Goal: Task Accomplishment & Management: Manage account settings

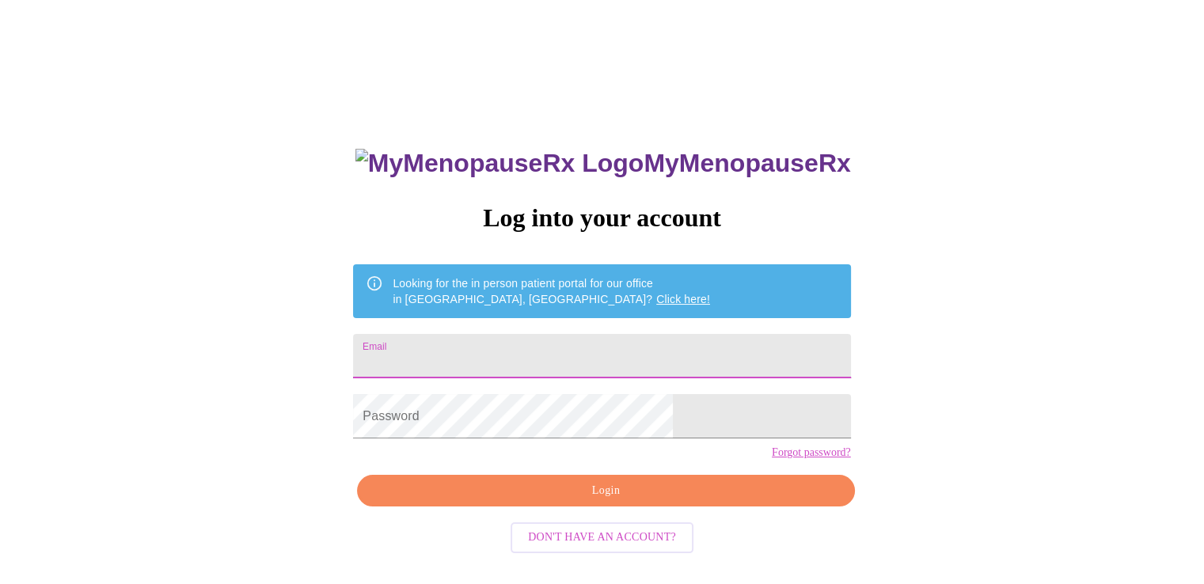
click at [552, 335] on input "Email" at bounding box center [601, 356] width 497 height 44
type input "[EMAIL_ADDRESS][DOMAIN_NAME]"
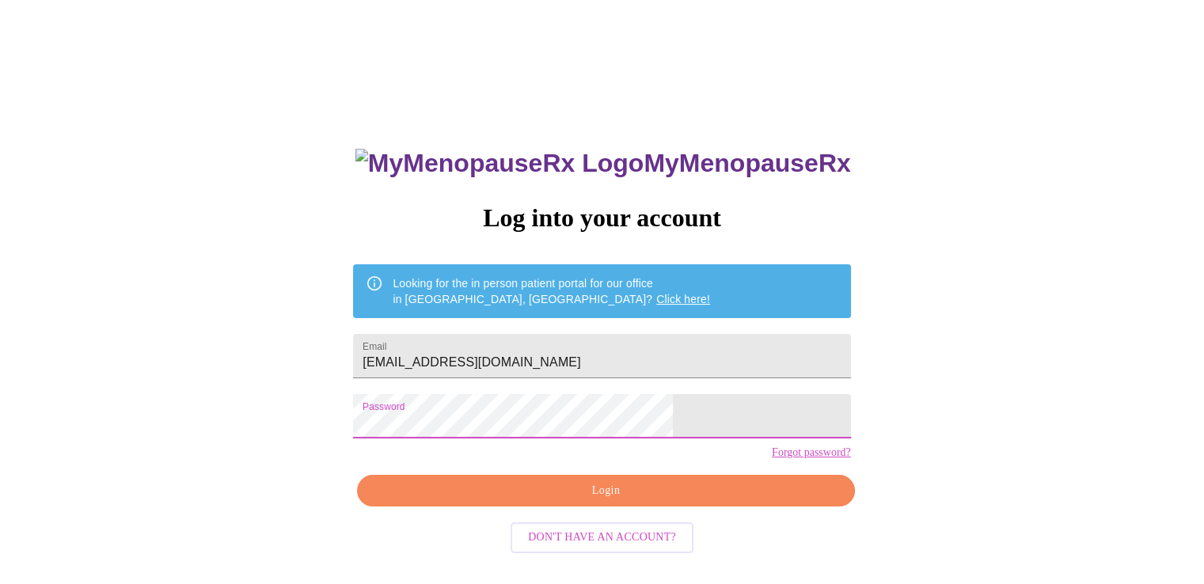
click at [564, 507] on button "Login" at bounding box center [605, 491] width 497 height 32
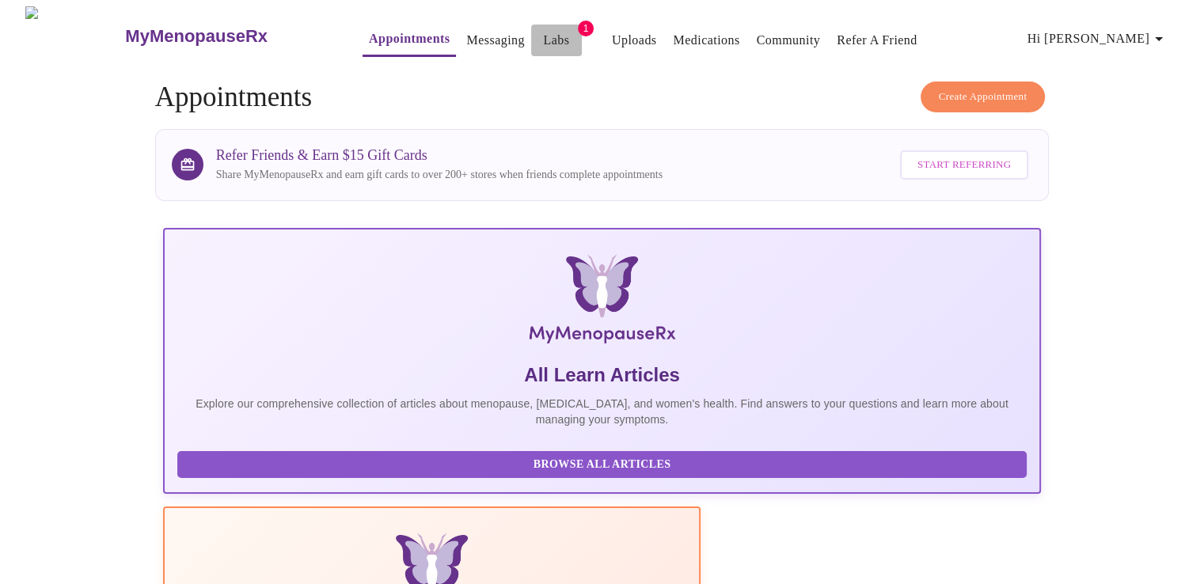
click at [543, 36] on link "Labs" at bounding box center [556, 40] width 26 height 22
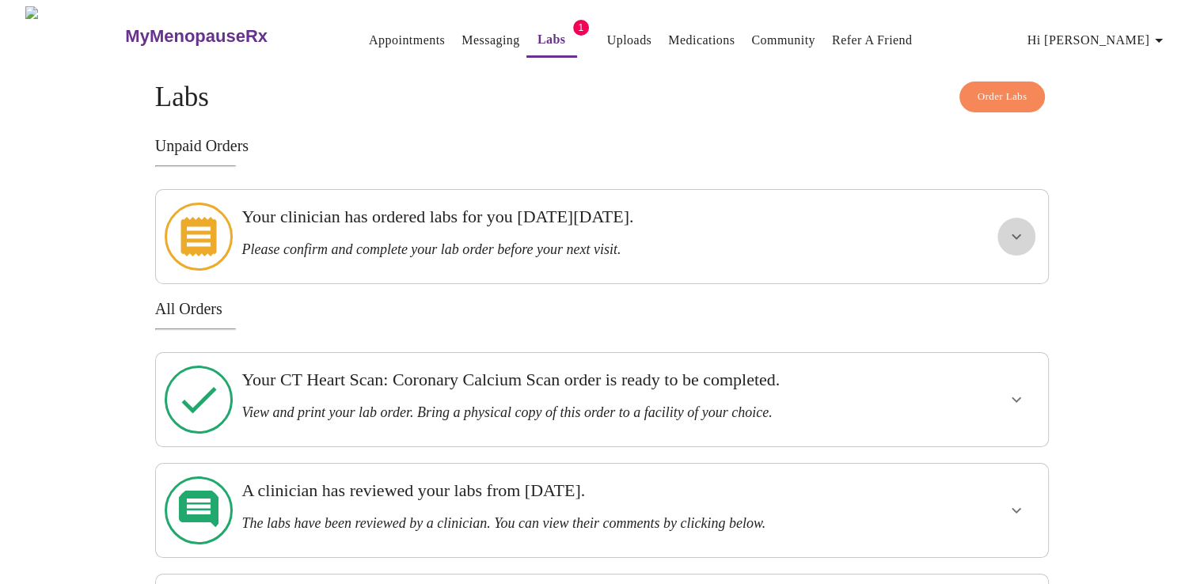
click at [1007, 227] on icon "show more" at bounding box center [1016, 236] width 19 height 19
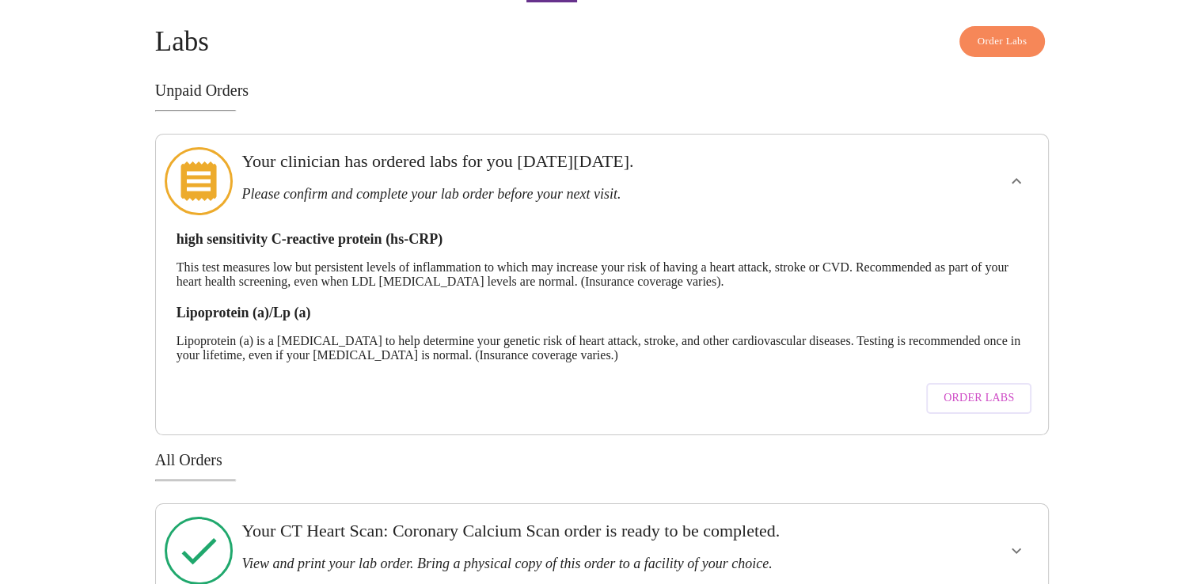
scroll to position [79, 0]
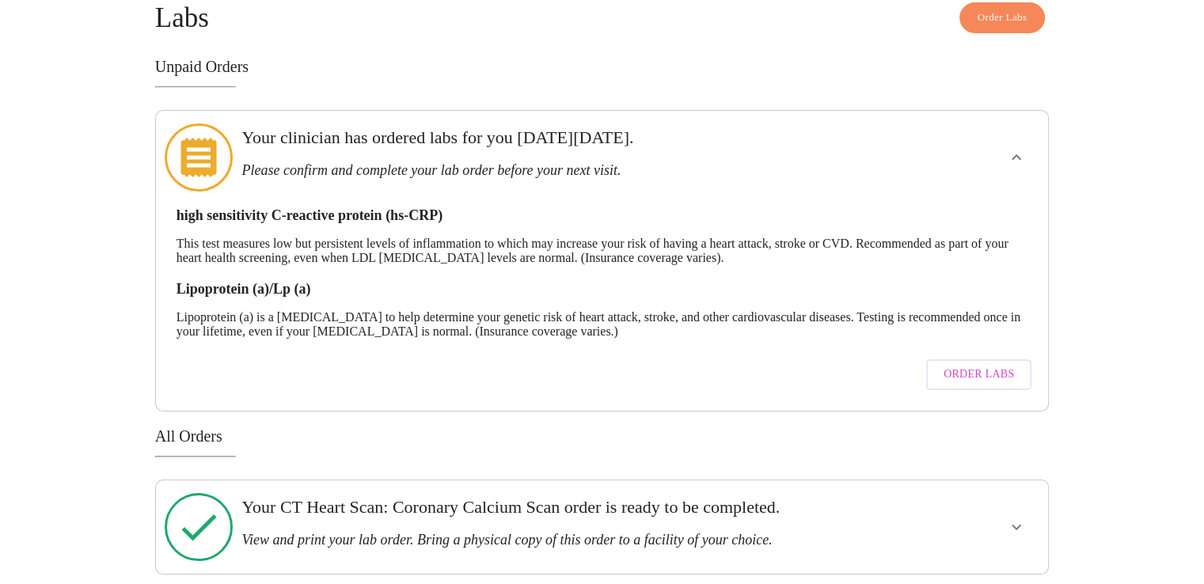
click at [973, 365] on span "Order Labs" at bounding box center [979, 375] width 70 height 20
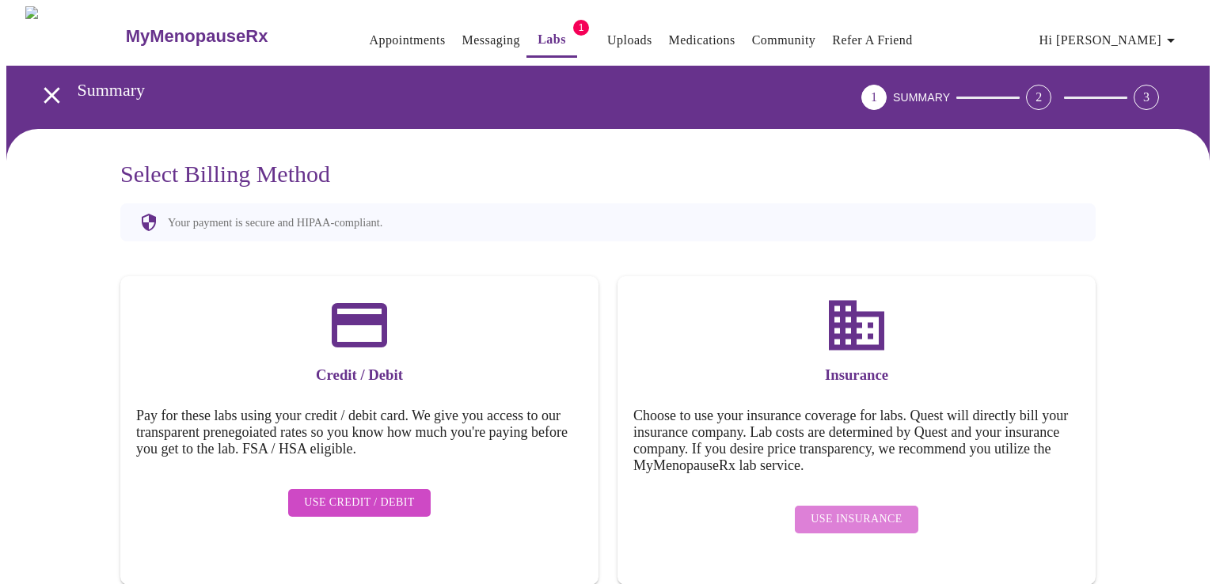
click at [876, 510] on span "Use Insurance" at bounding box center [856, 520] width 91 height 20
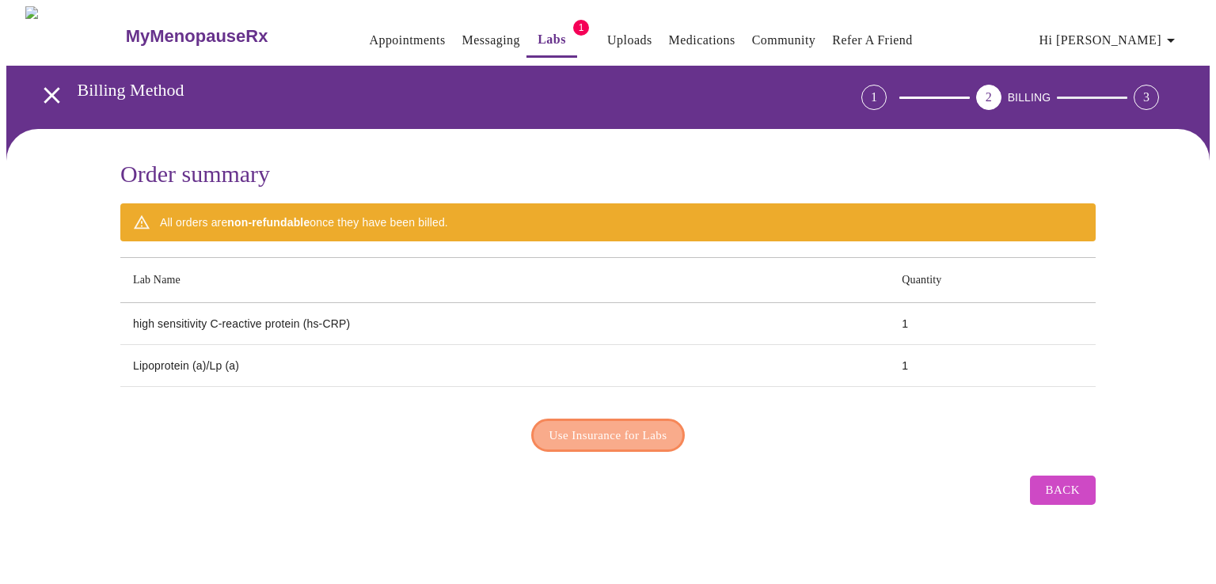
click at [612, 426] on span "Use Insurance for Labs" at bounding box center [608, 435] width 118 height 21
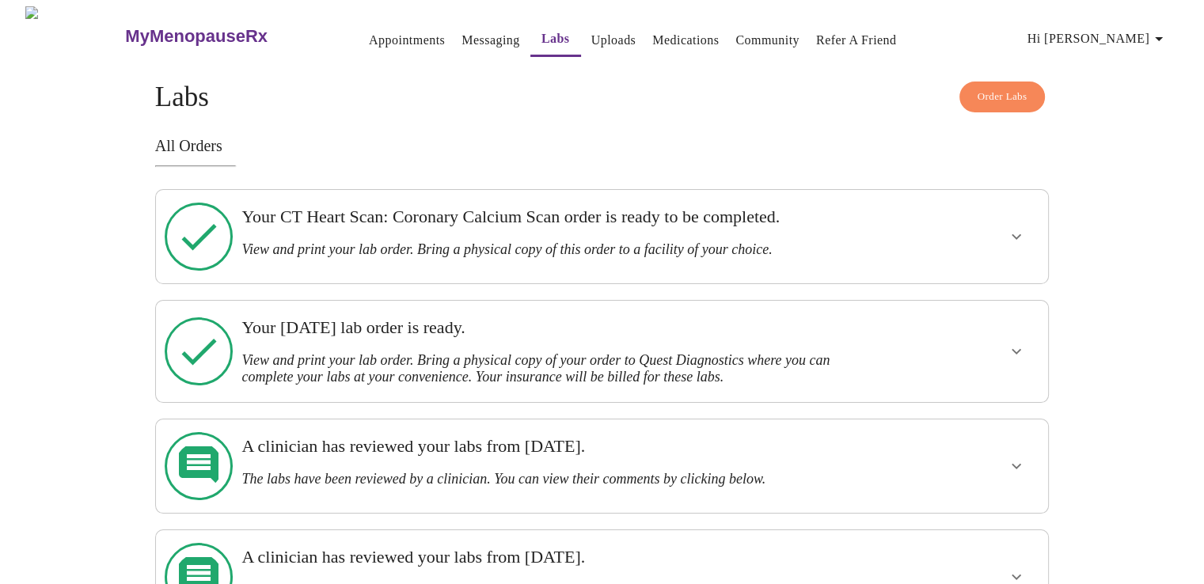
click at [1020, 235] on icon "show more" at bounding box center [1016, 236] width 19 height 19
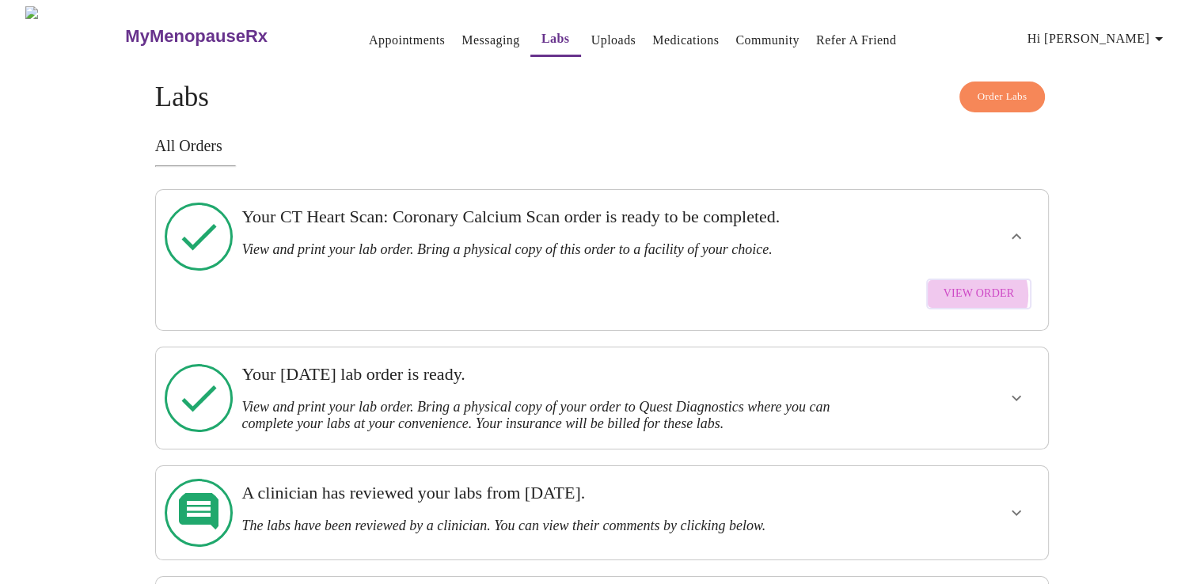
click at [974, 284] on span "View Order" at bounding box center [979, 294] width 71 height 20
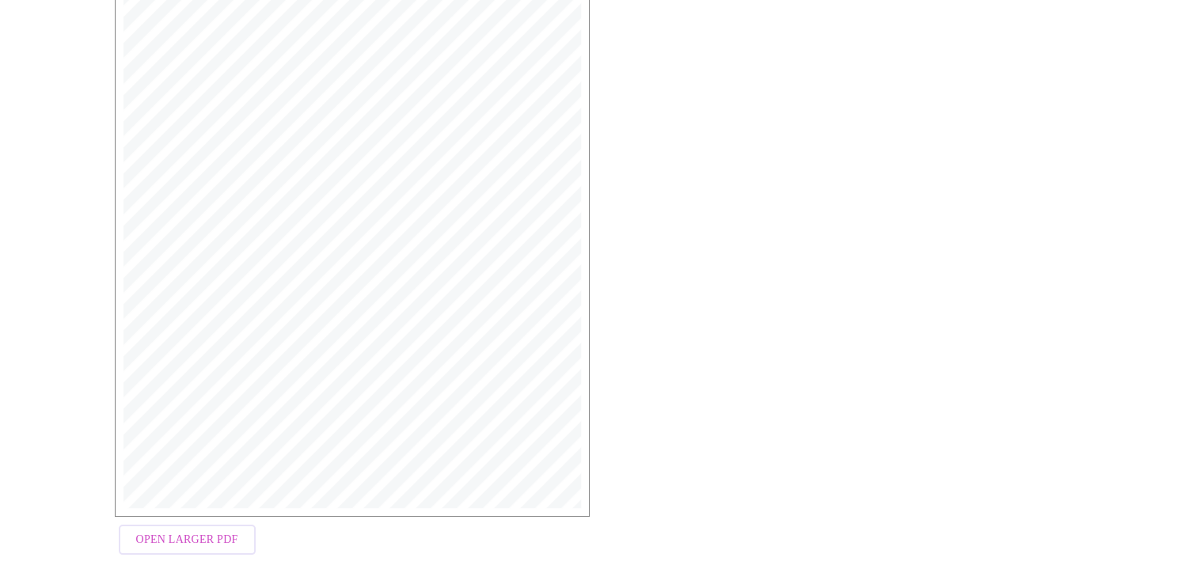
scroll to position [393, 0]
click at [188, 527] on span "Open Larger PDF" at bounding box center [187, 537] width 102 height 20
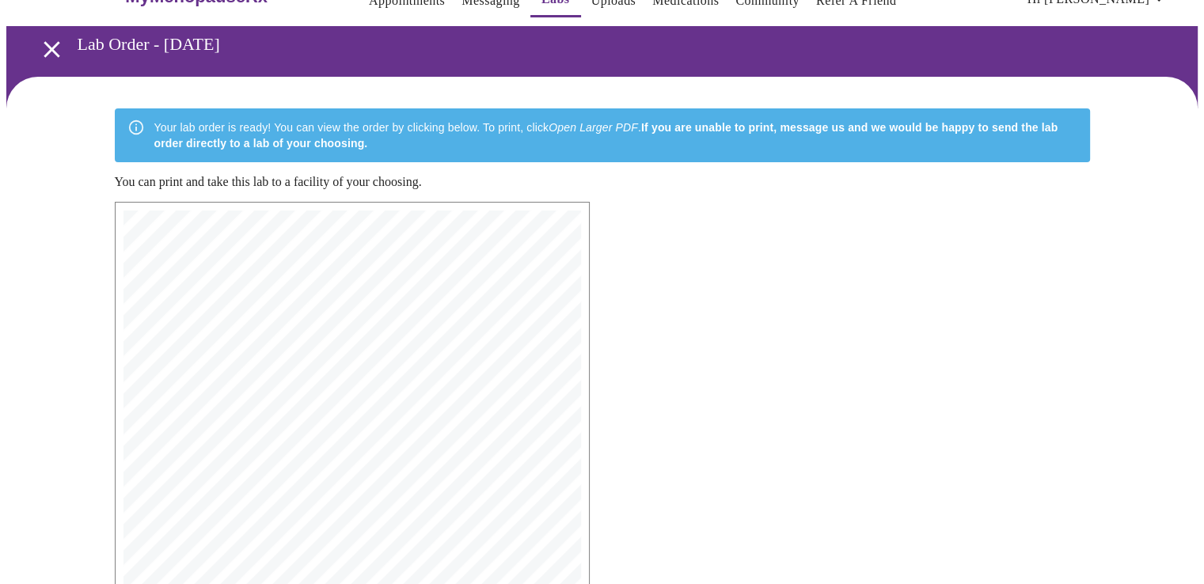
scroll to position [0, 0]
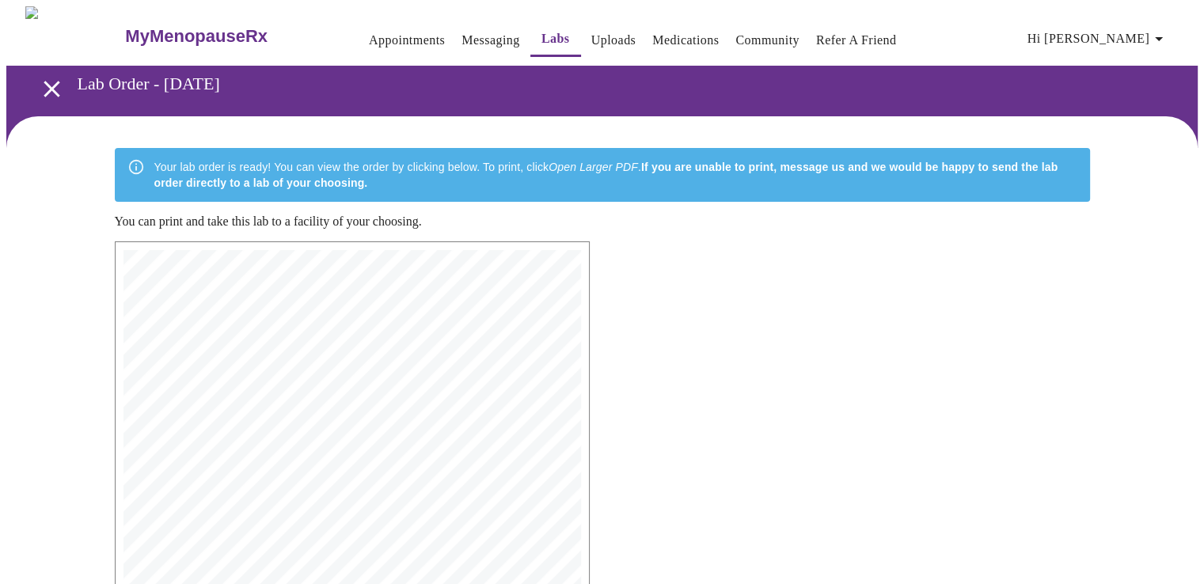
click at [42, 75] on icon "open drawer" at bounding box center [52, 89] width 28 height 28
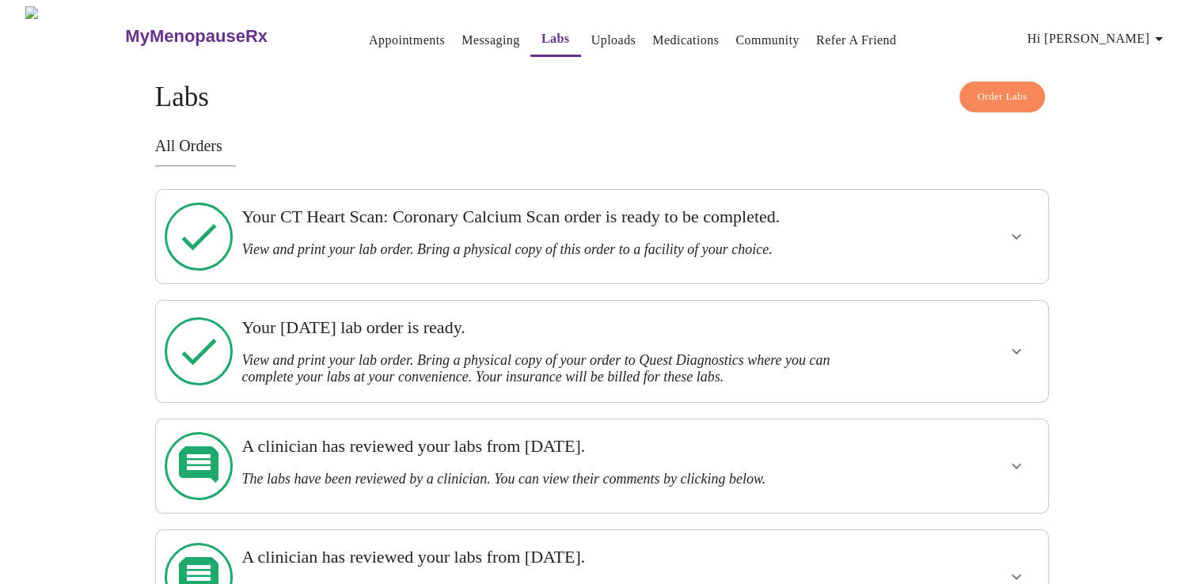
click at [1016, 349] on icon "show more" at bounding box center [1016, 352] width 9 height 6
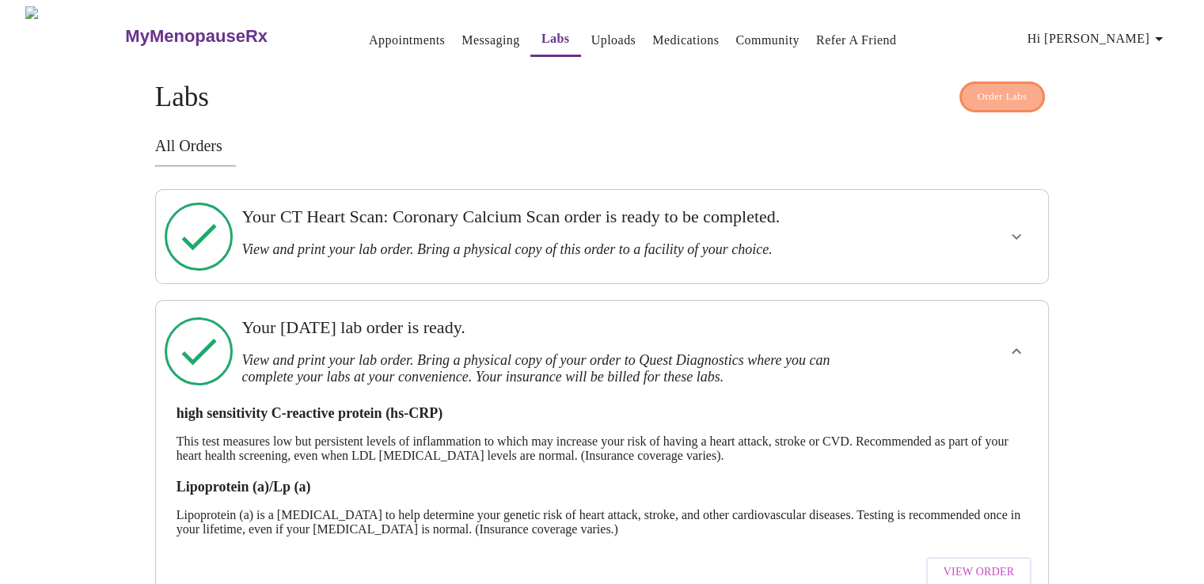
click at [978, 88] on span "Order Labs" at bounding box center [1003, 97] width 50 height 18
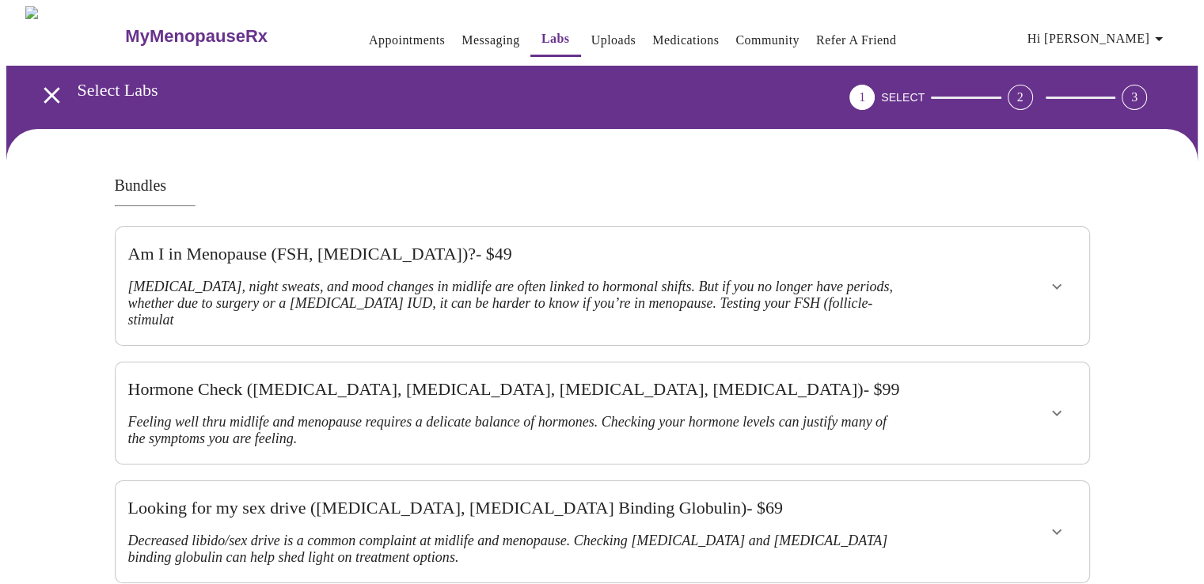
click at [38, 82] on icon "open drawer" at bounding box center [52, 96] width 28 height 28
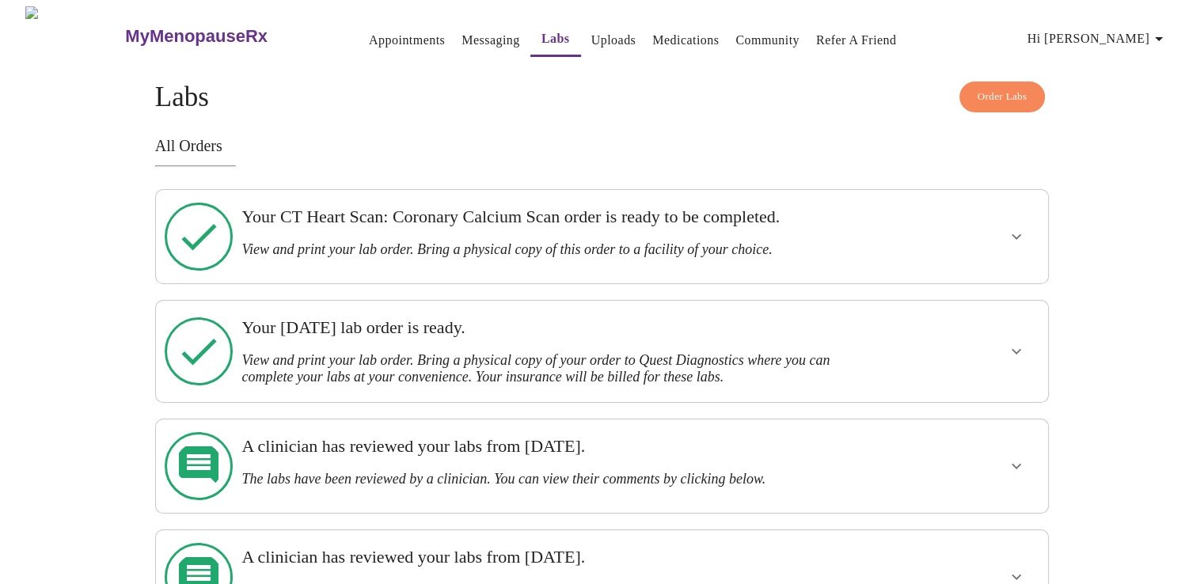
click at [1017, 342] on icon "show more" at bounding box center [1016, 351] width 19 height 19
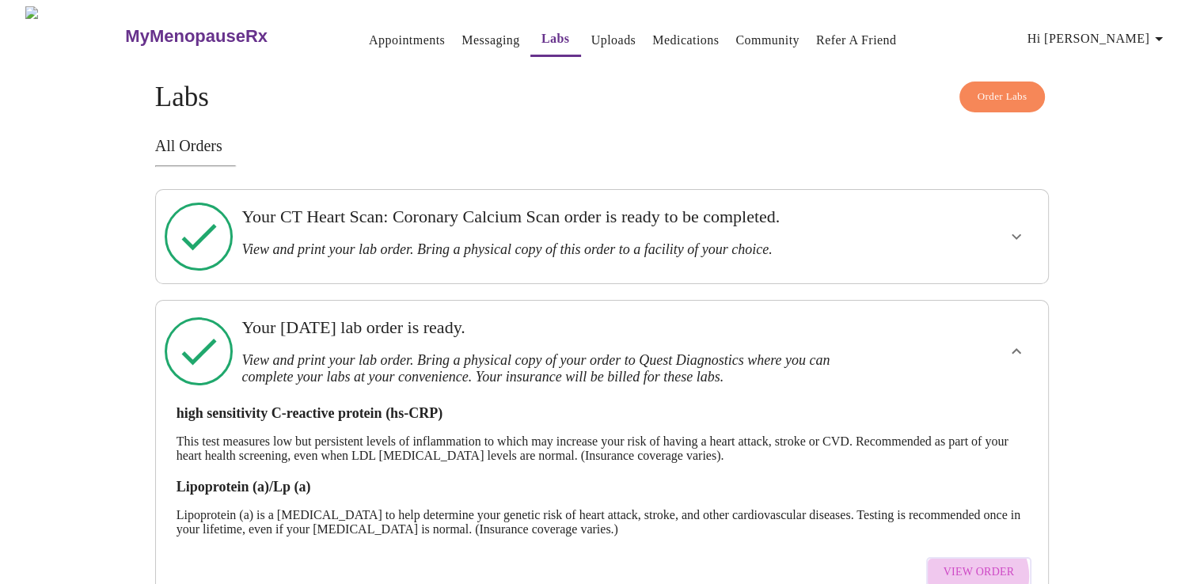
click at [978, 563] on span "View Order" at bounding box center [979, 573] width 71 height 20
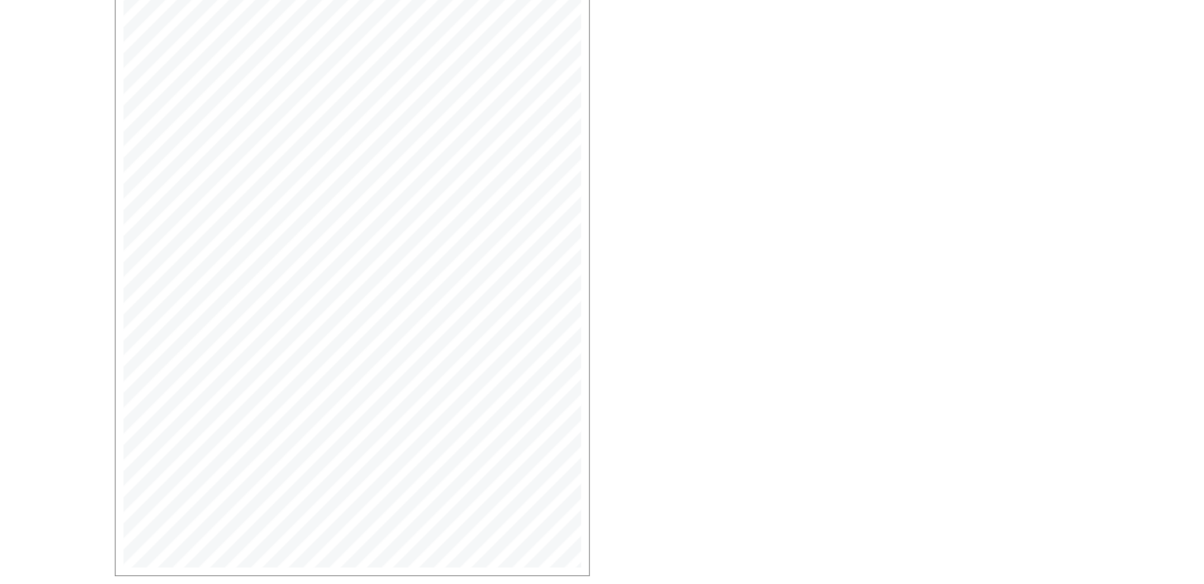
scroll to position [389, 0]
click at [184, 528] on span "Open Larger PDF" at bounding box center [187, 528] width 102 height 20
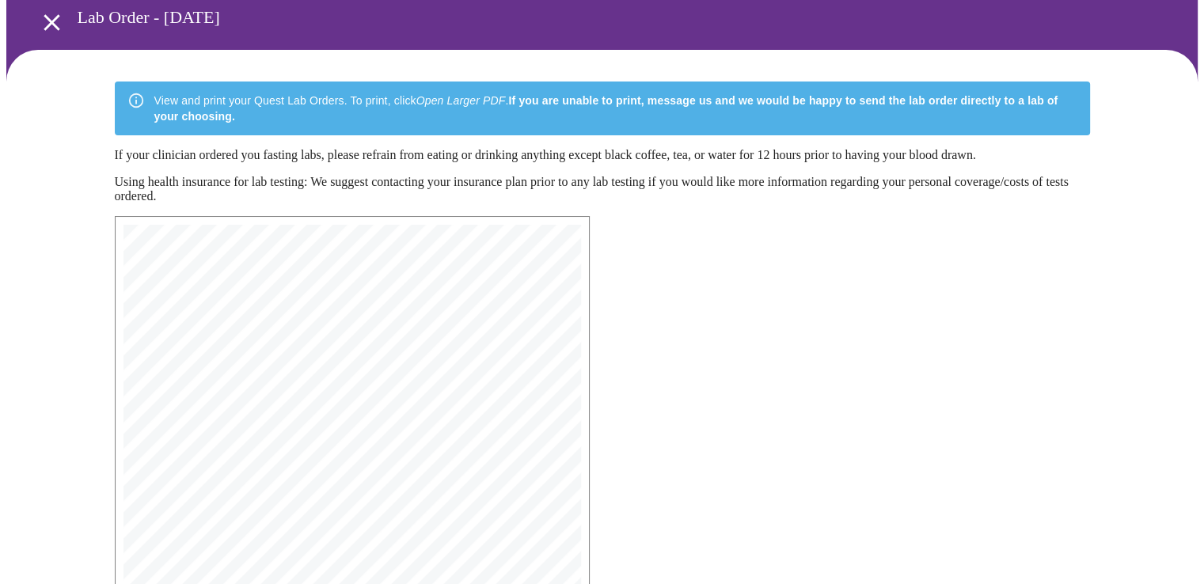
scroll to position [0, 0]
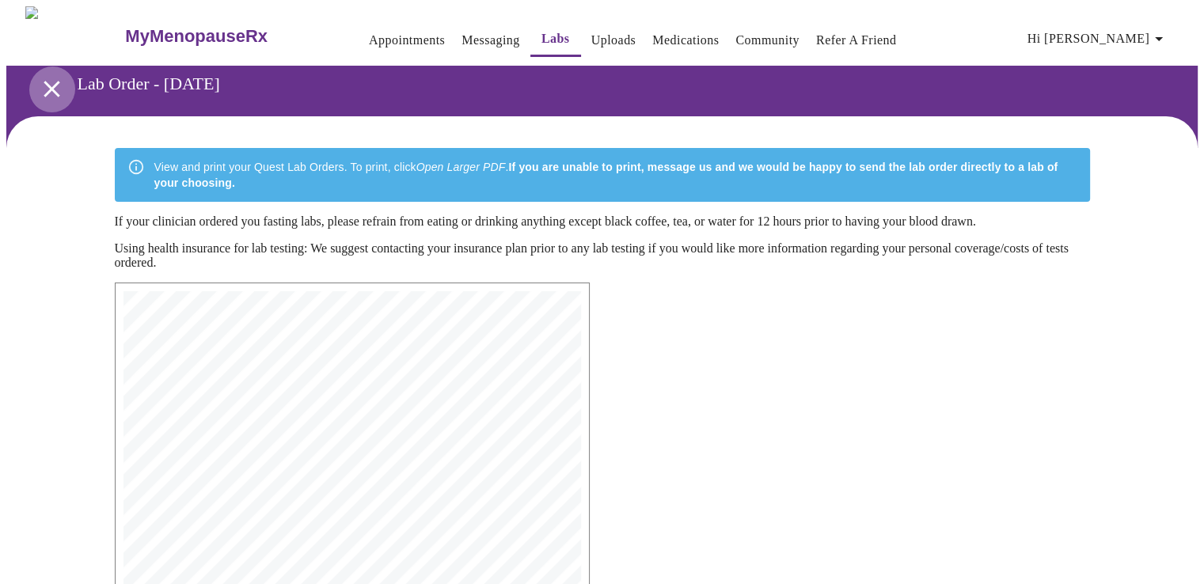
click at [44, 81] on icon "open drawer" at bounding box center [52, 89] width 16 height 16
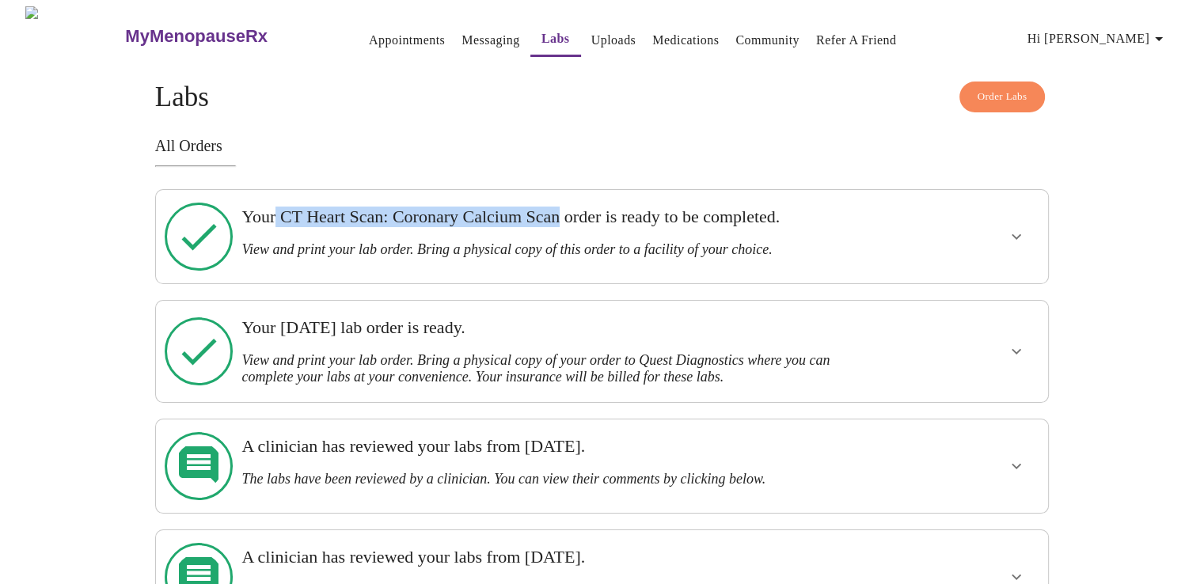
drag, startPoint x: 583, startPoint y: 216, endPoint x: 278, endPoint y: 208, distance: 305.7
click at [278, 208] on h3 "Your CT Heart Scan: Coronary Calcium Scan order is ready to be completed." at bounding box center [558, 217] width 635 height 21
copy h3 "CT Heart Scan: Coronary Calcium Scan"
click at [462, 29] on link "Messaging" at bounding box center [491, 40] width 58 height 22
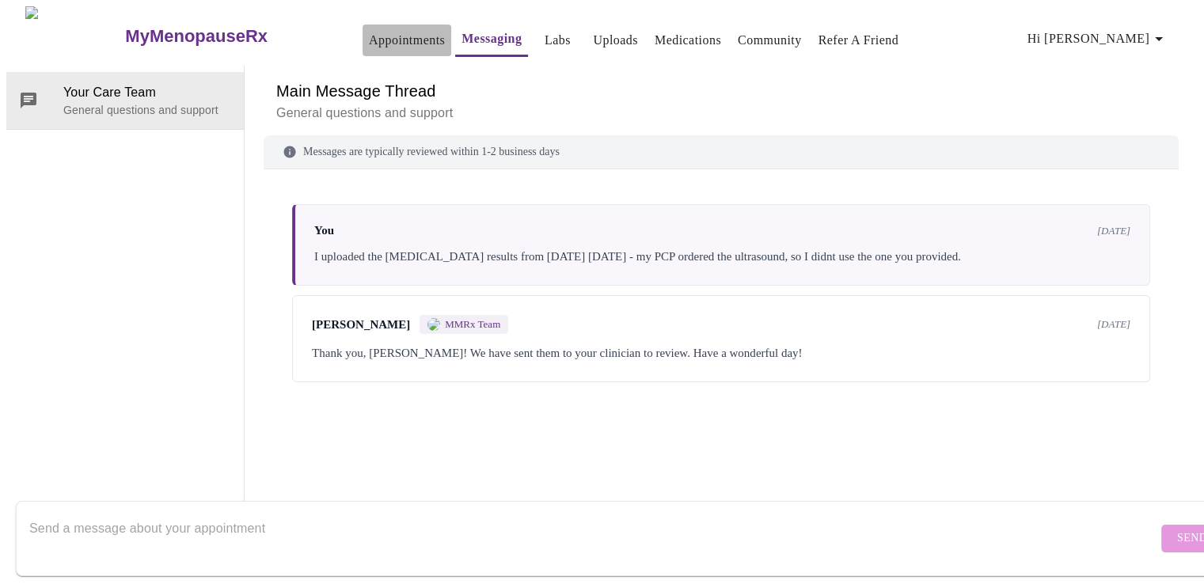
click at [369, 36] on link "Appointments" at bounding box center [407, 40] width 76 height 22
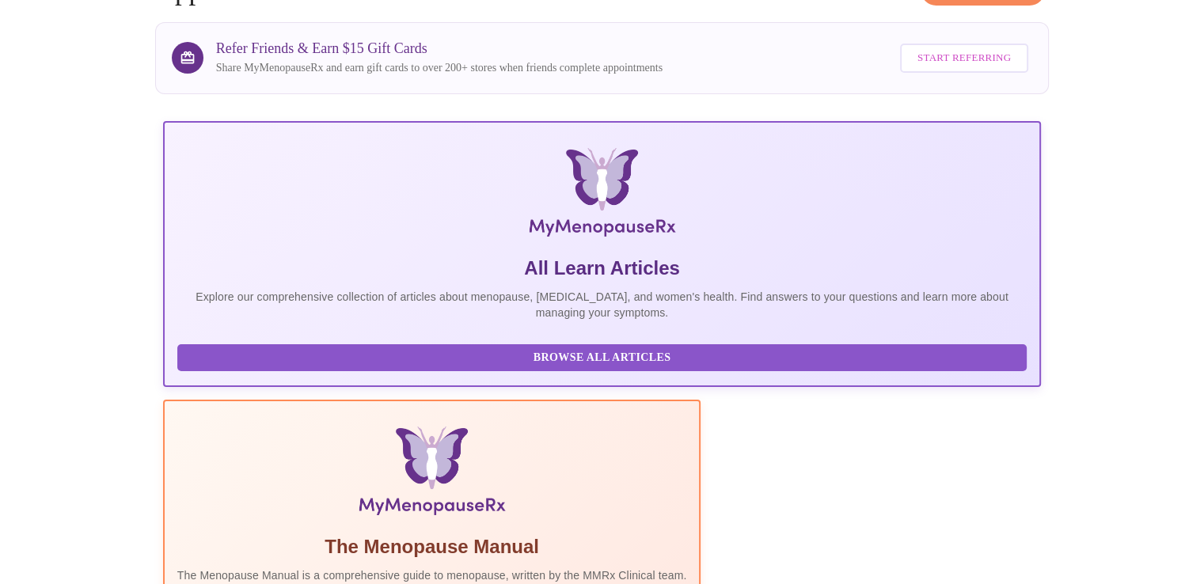
scroll to position [317, 0]
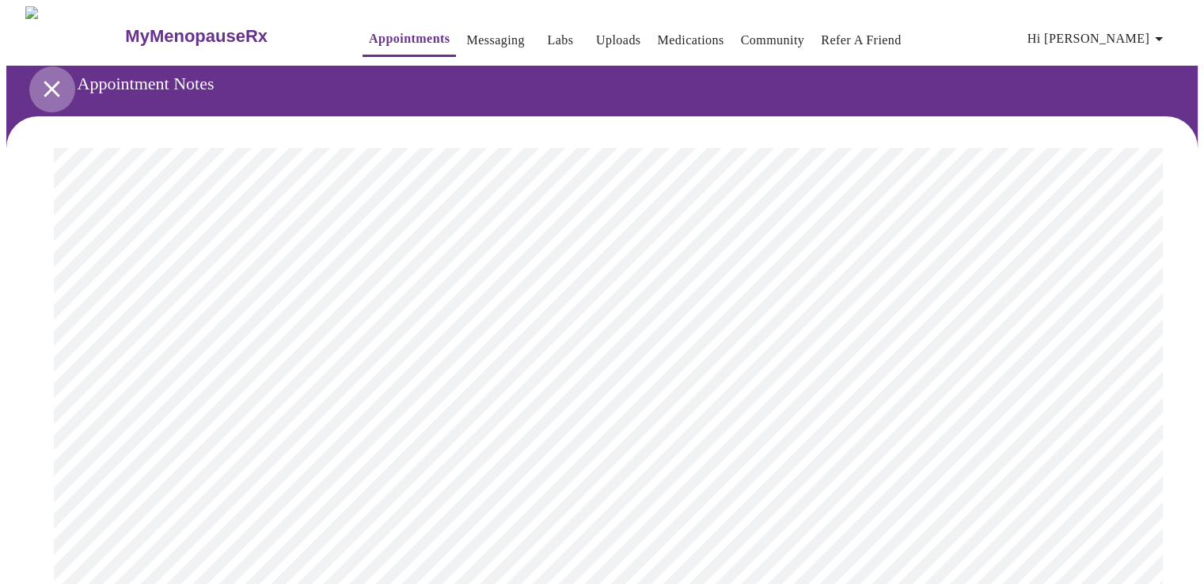
click at [51, 82] on icon "open drawer" at bounding box center [52, 89] width 28 height 28
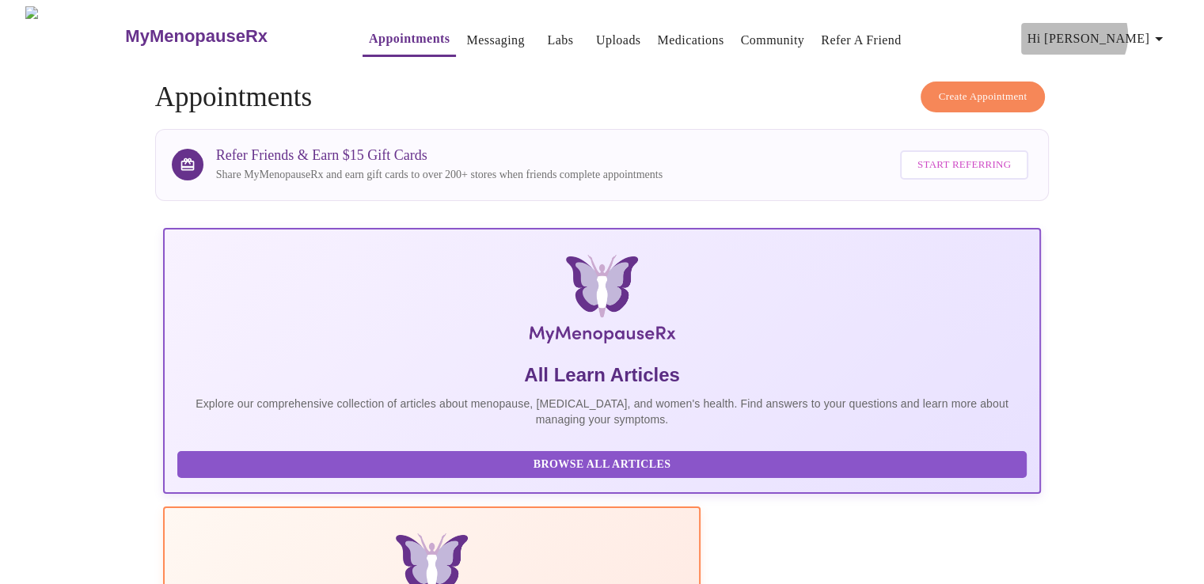
click at [1155, 29] on icon "button" at bounding box center [1158, 38] width 19 height 19
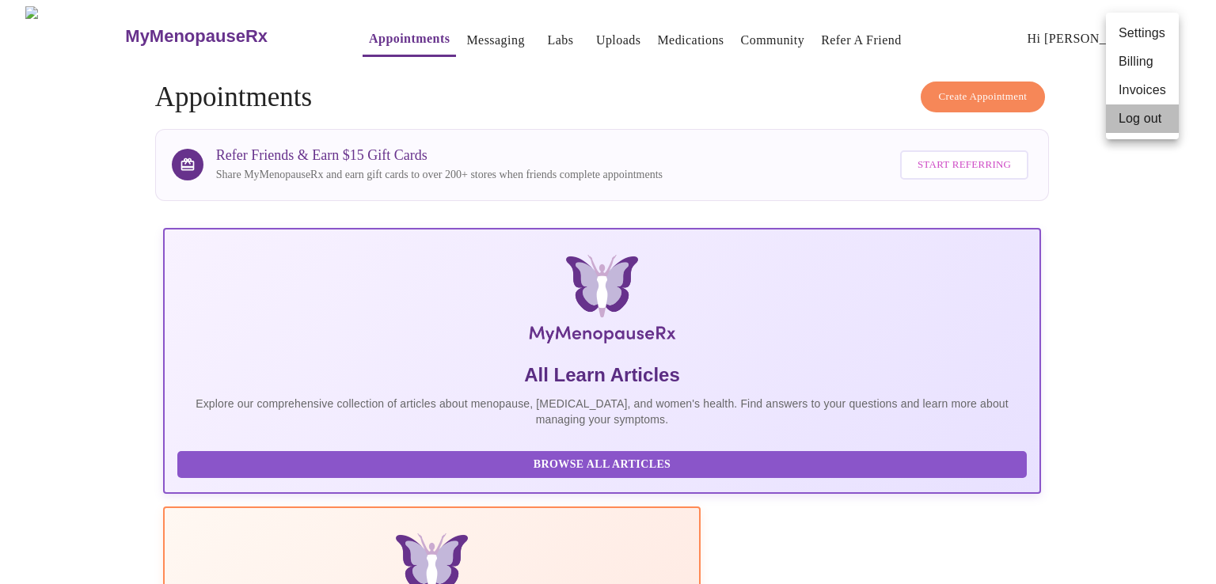
click at [1128, 120] on li "Log out" at bounding box center [1142, 118] width 73 height 28
